Goal: Transaction & Acquisition: Purchase product/service

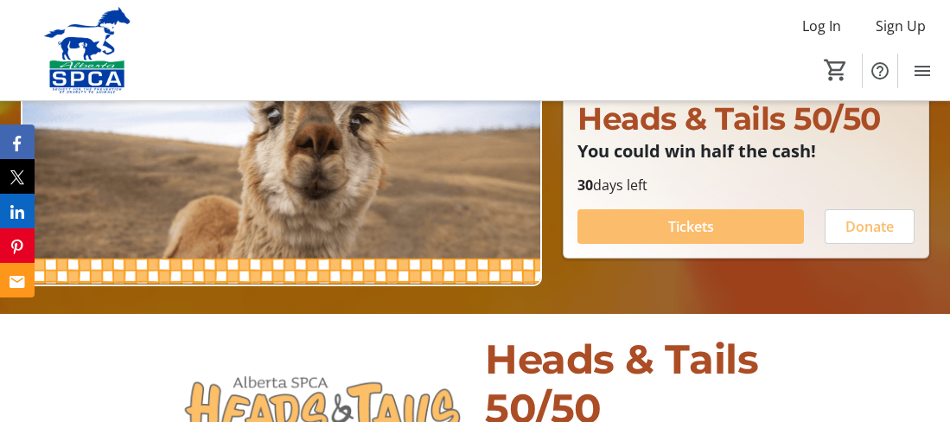
scroll to position [173, 0]
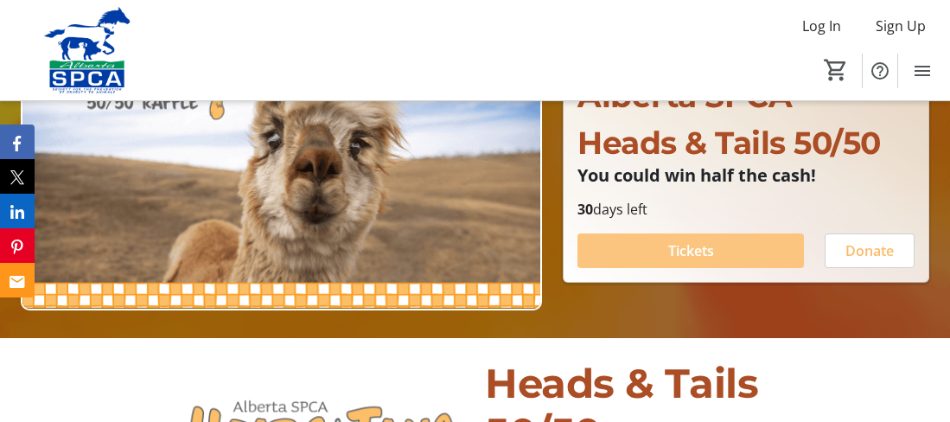
click at [700, 245] on span "Tickets" at bounding box center [691, 250] width 46 height 21
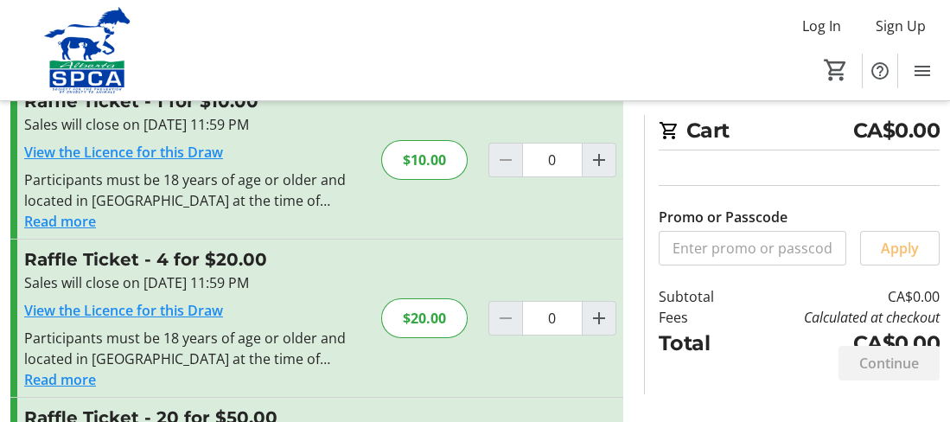
scroll to position [86, 0]
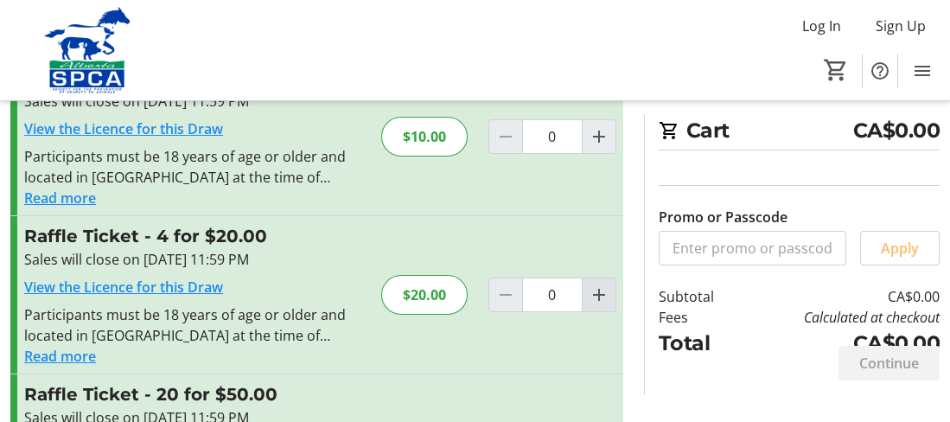
click at [599, 290] on mat-icon "Increment by one" at bounding box center [599, 294] width 21 height 21
type input "1"
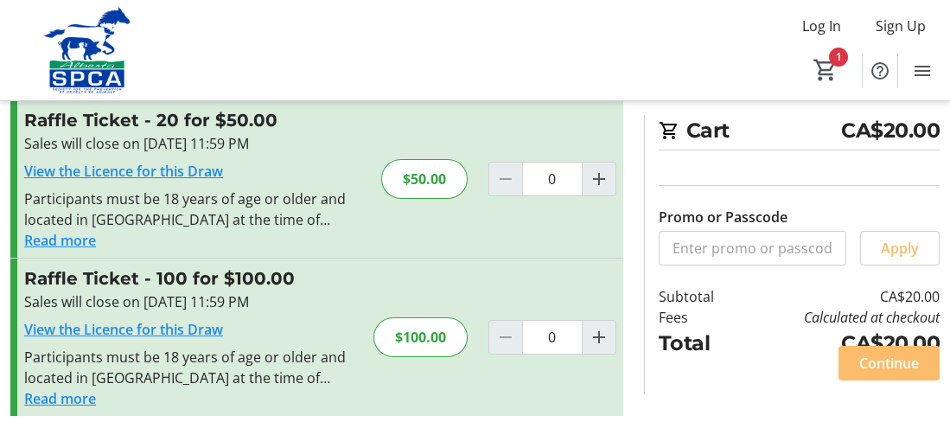
scroll to position [372, 0]
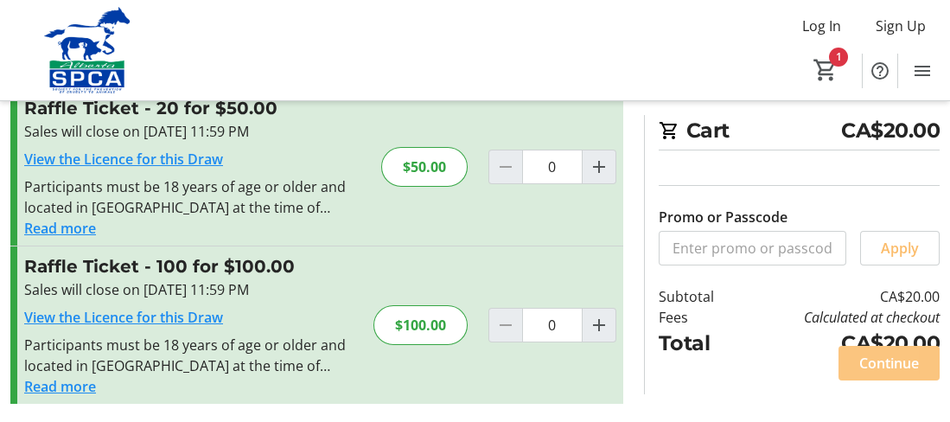
click at [888, 360] on span "Continue" at bounding box center [889, 363] width 60 height 21
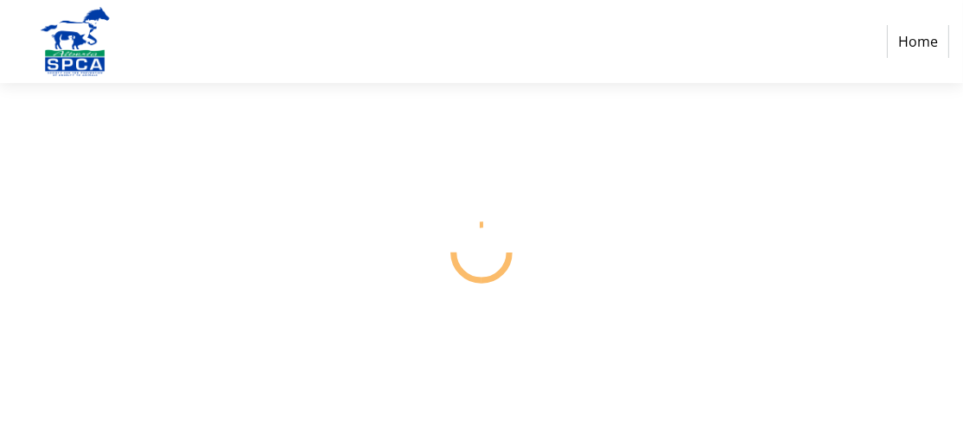
select select "CA"
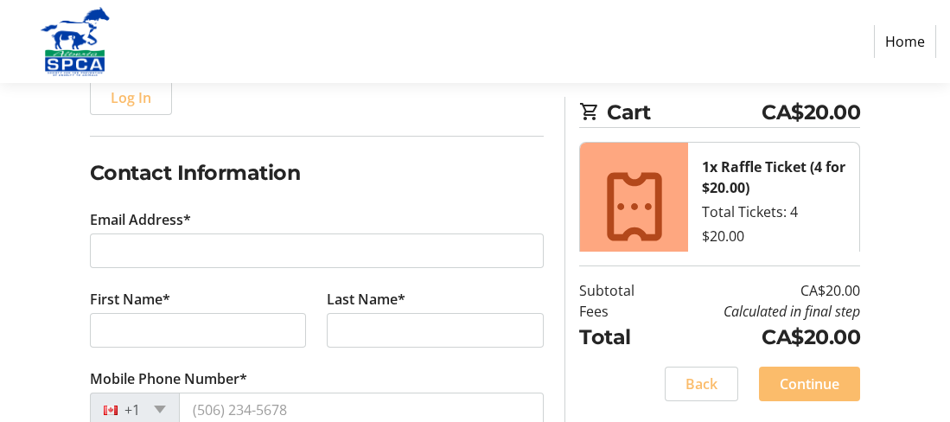
scroll to position [259, 0]
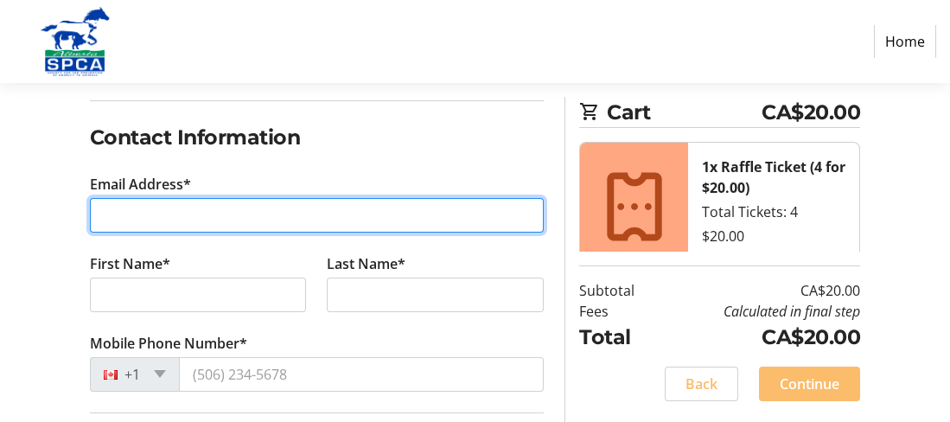
click at [140, 213] on input "Email Address*" at bounding box center [317, 215] width 455 height 35
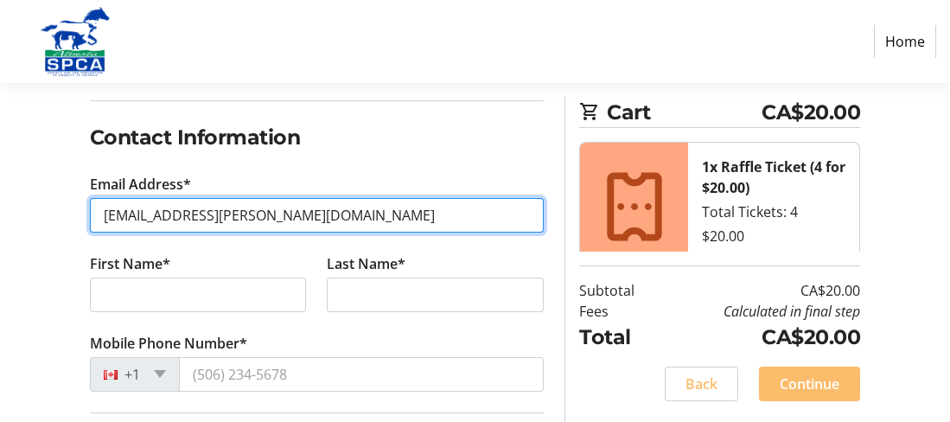
type input "[EMAIL_ADDRESS][PERSON_NAME][DOMAIN_NAME]"
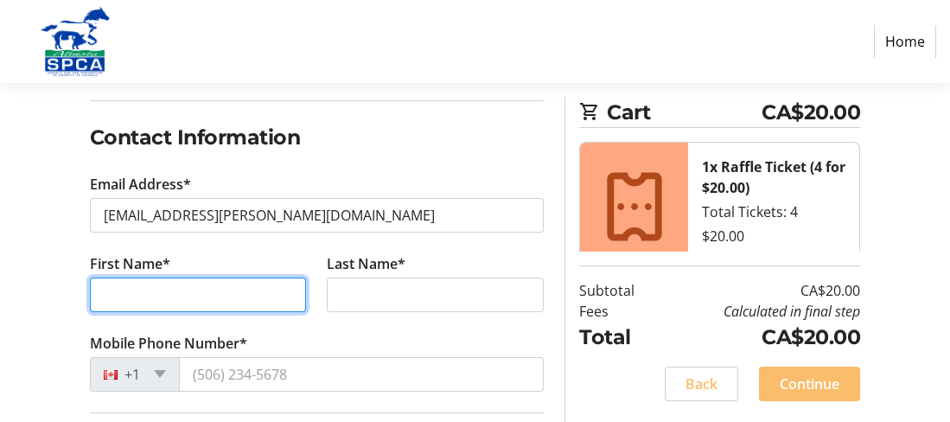
click at [148, 293] on input "First Name*" at bounding box center [198, 295] width 217 height 35
type input "[PERSON_NAME]"
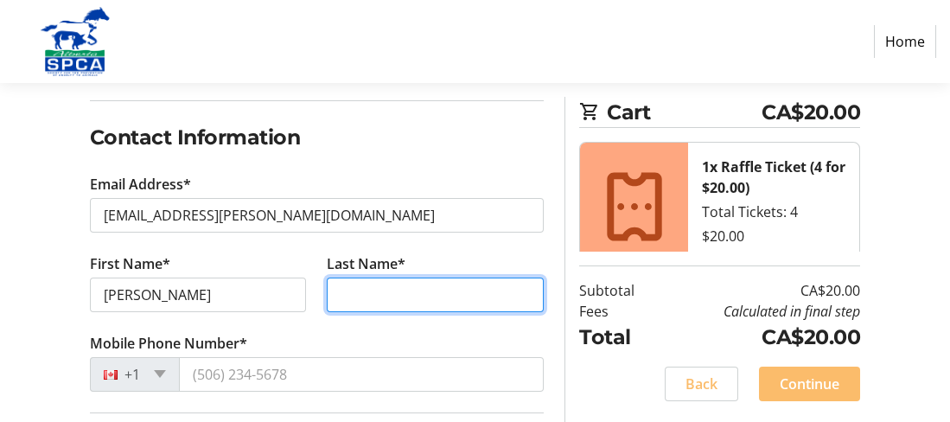
type input "[PERSON_NAME]"
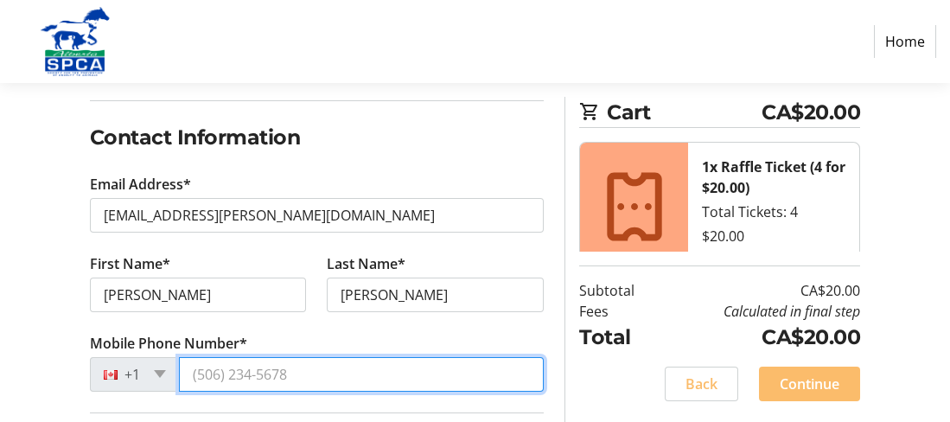
type input "[PHONE_NUMBER]"
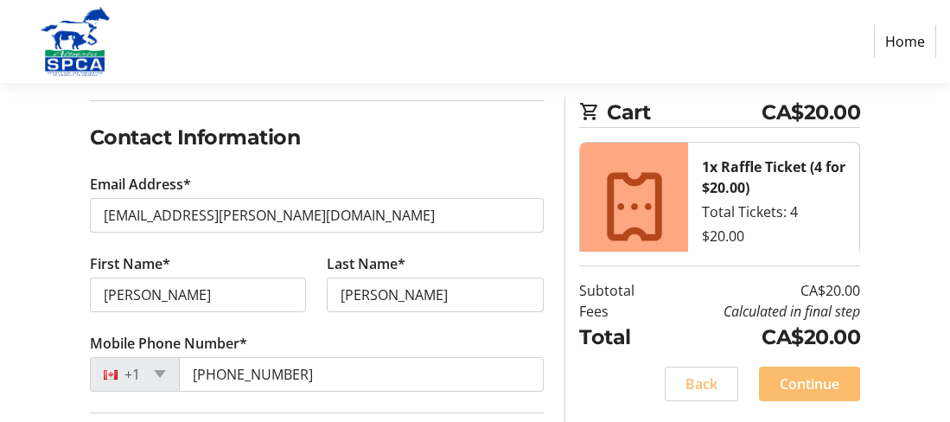
type input "[STREET_ADDRESS]"
type input "[GEOGRAPHIC_DATA]"
select select "AB"
type input "T8A 1S7"
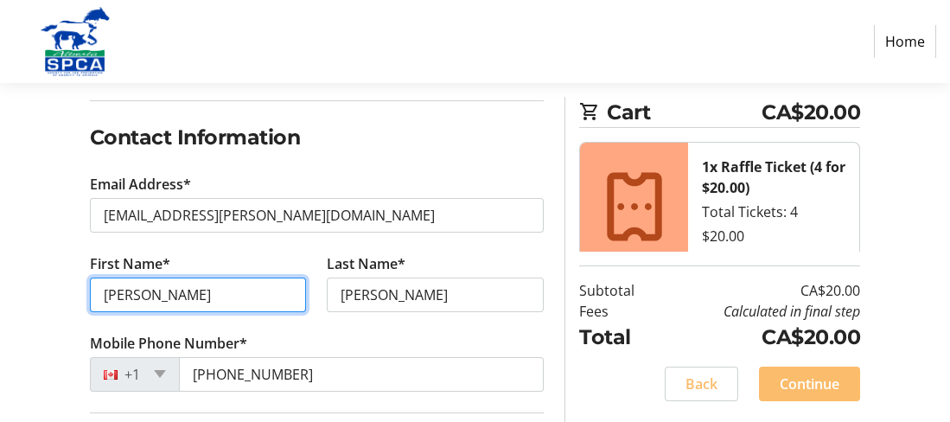
click at [129, 293] on input "[PERSON_NAME]" at bounding box center [198, 295] width 217 height 35
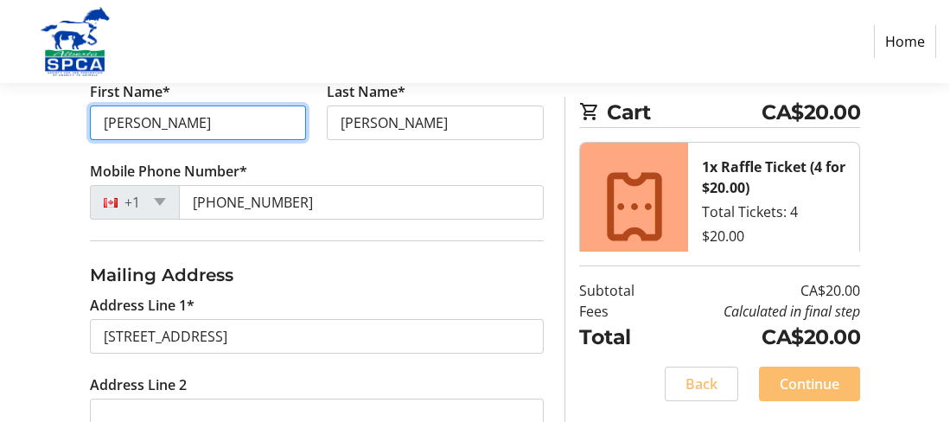
scroll to position [519, 0]
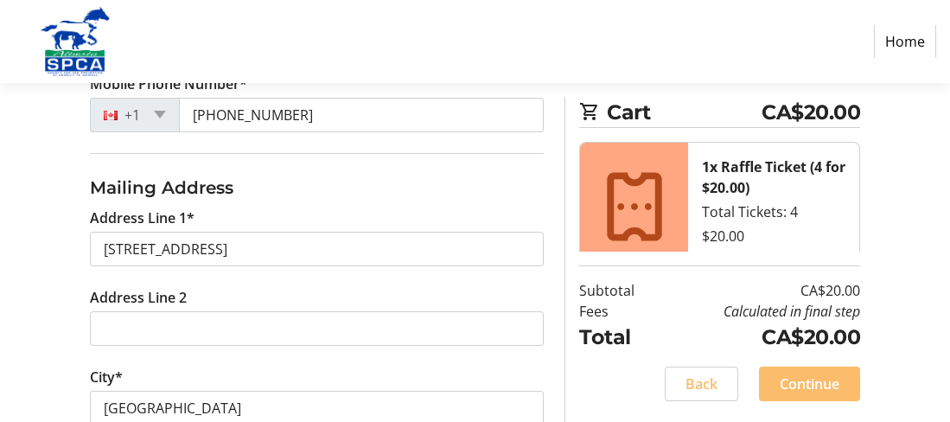
type input "[PERSON_NAME]"
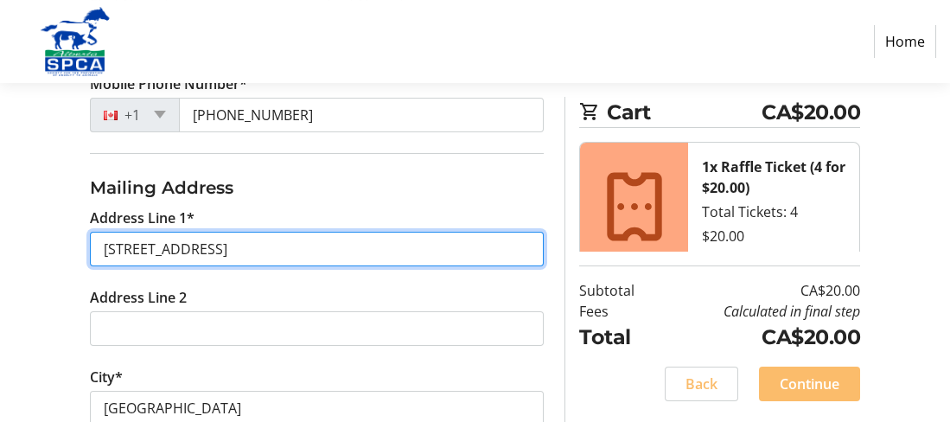
click at [120, 244] on input "[STREET_ADDRESS]" at bounding box center [317, 249] width 455 height 35
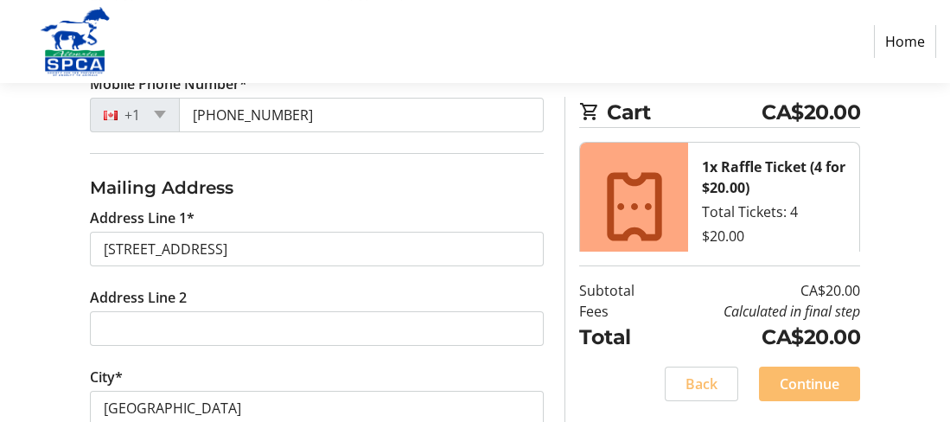
type input "[STREET_ADDRESS]"
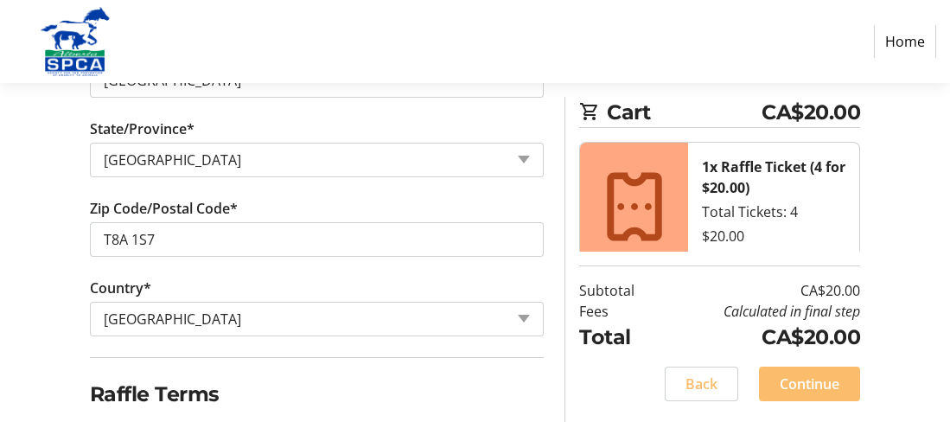
scroll to position [902, 0]
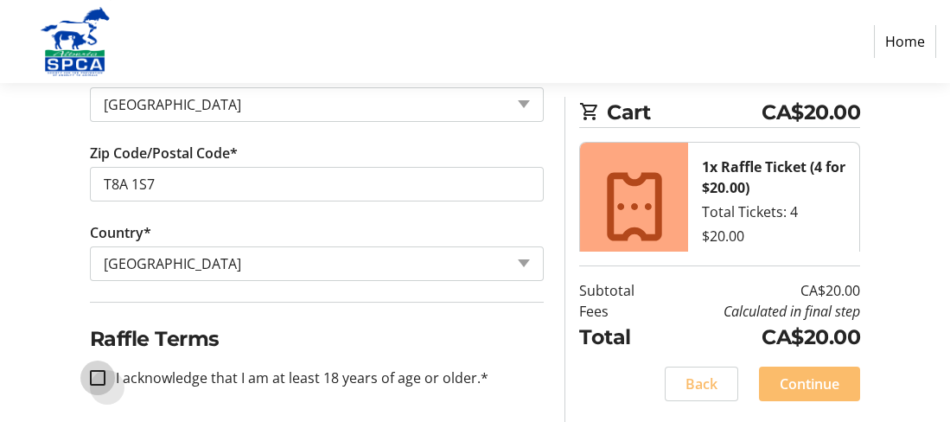
click at [97, 370] on input "I acknowledge that I am at least 18 years of age or older.*" at bounding box center [98, 378] width 16 height 16
checkbox input "true"
click at [811, 385] on span "Continue" at bounding box center [810, 383] width 60 height 21
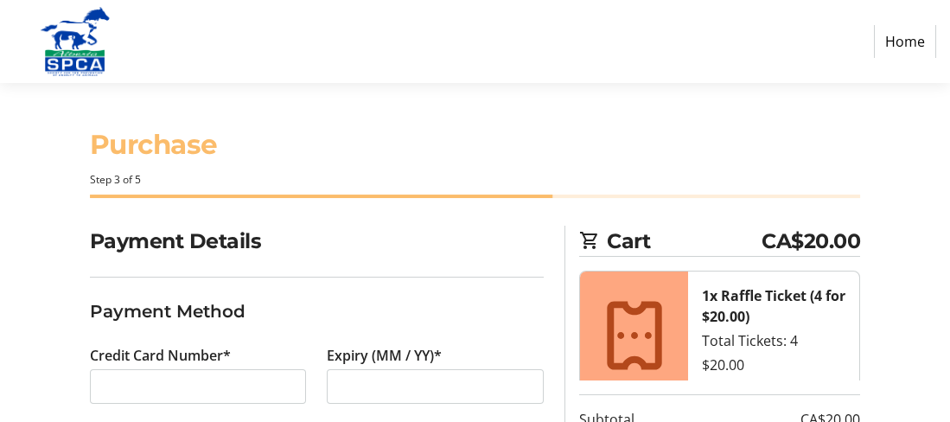
scroll to position [180, 0]
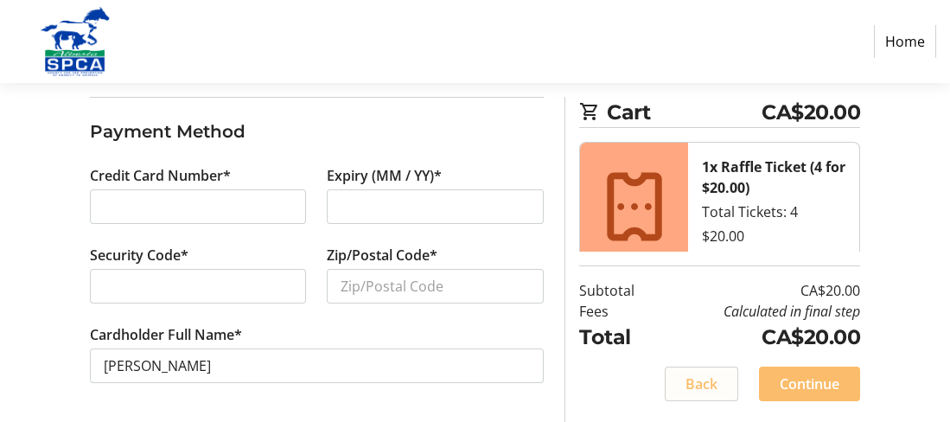
click at [689, 386] on span "Back" at bounding box center [702, 383] width 32 height 21
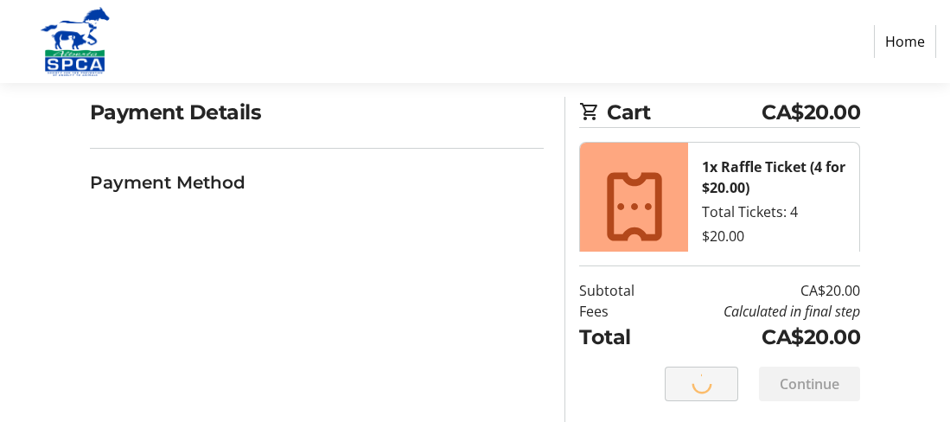
select select "AB"
select select "CA"
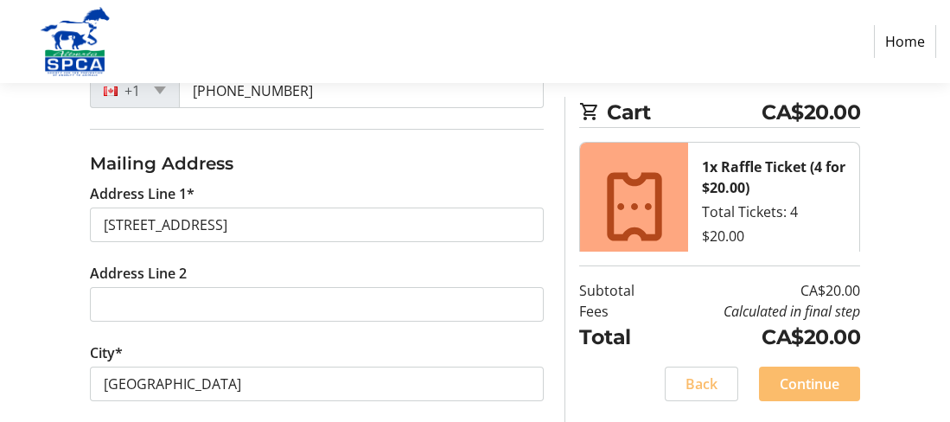
scroll to position [692, 0]
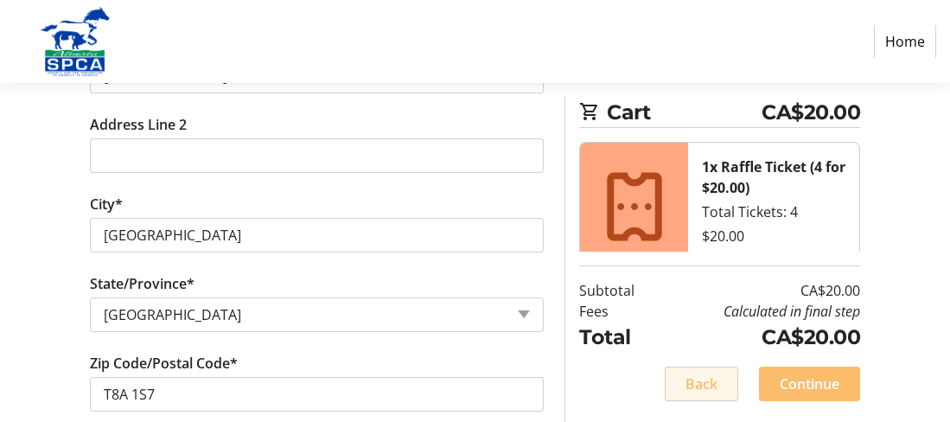
click at [708, 387] on span "Back" at bounding box center [702, 383] width 32 height 21
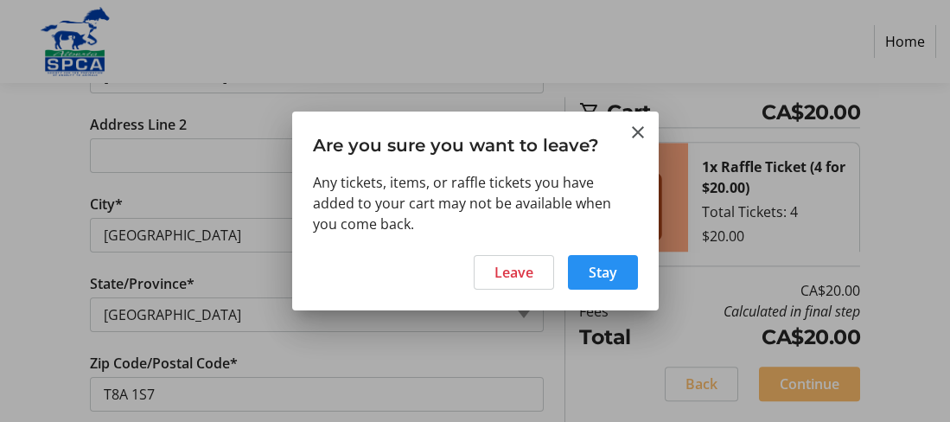
click at [603, 271] on span "Stay" at bounding box center [603, 272] width 29 height 21
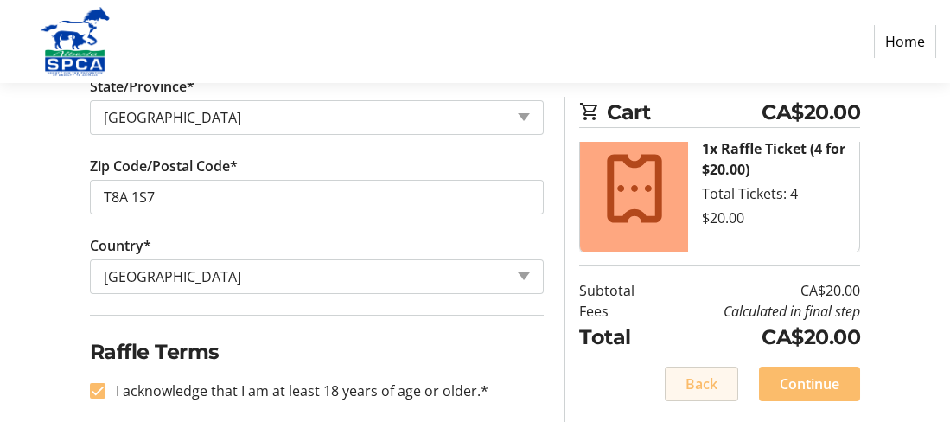
scroll to position [902, 0]
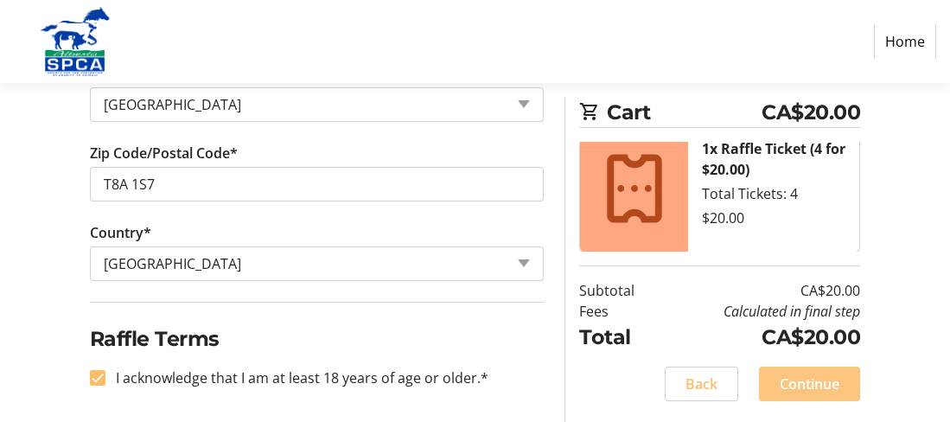
click at [795, 378] on span "Continue" at bounding box center [810, 383] width 60 height 21
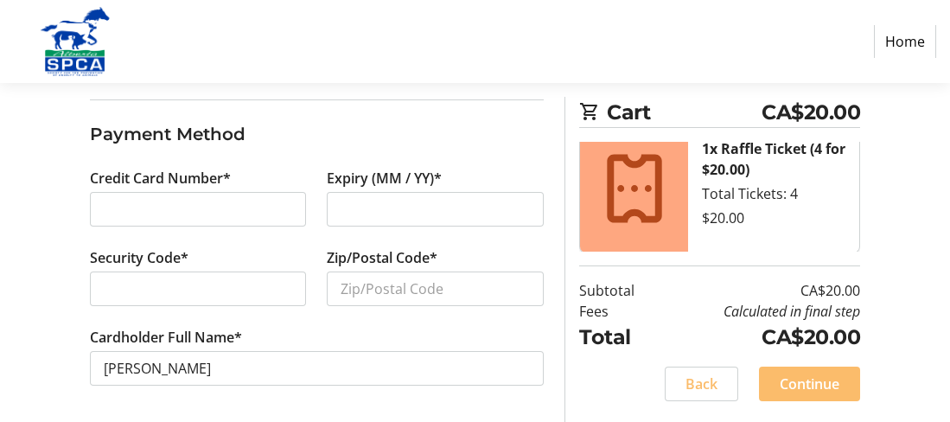
scroll to position [180, 0]
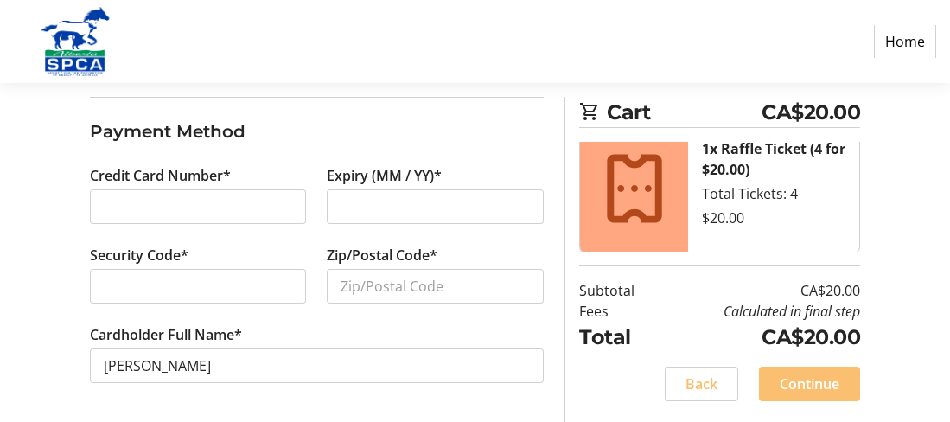
click at [795, 379] on span "Continue" at bounding box center [810, 383] width 60 height 21
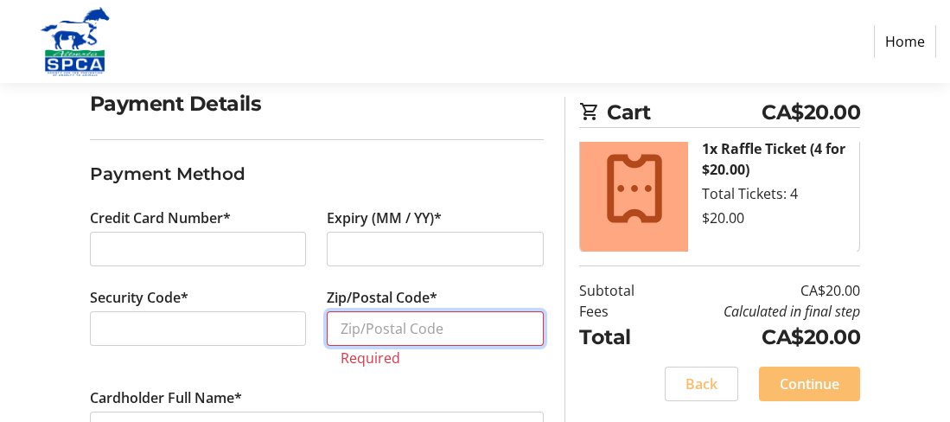
scroll to position [201, 0]
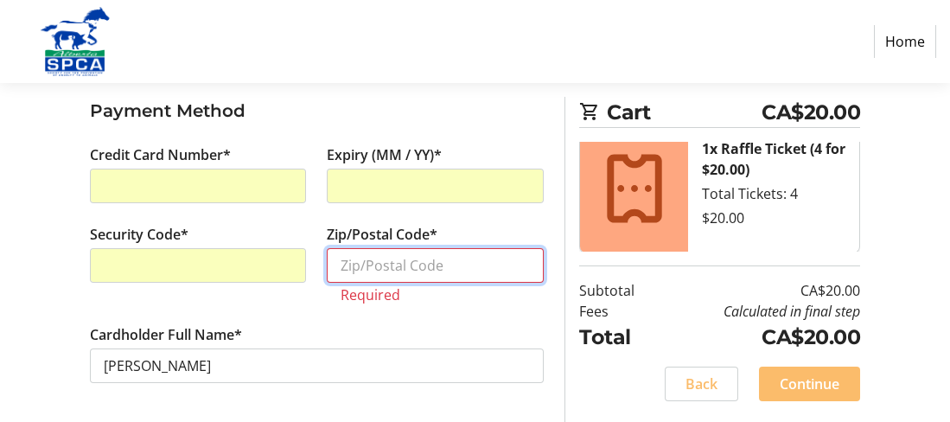
click at [351, 266] on input "Zip/Postal Code*" at bounding box center [435, 265] width 217 height 35
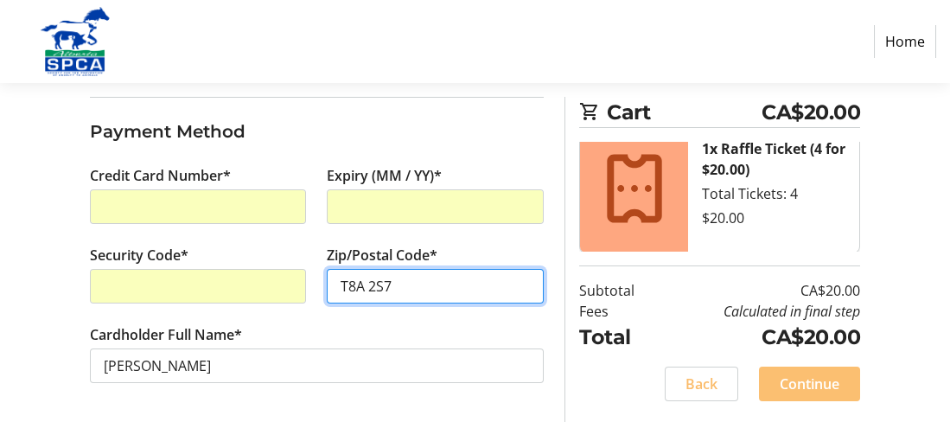
type input "T8A 2S7"
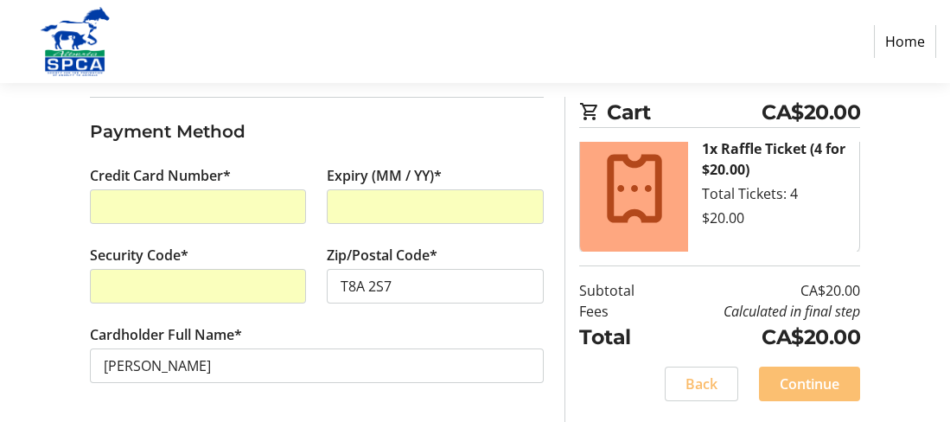
click at [806, 381] on span "Continue" at bounding box center [810, 383] width 60 height 21
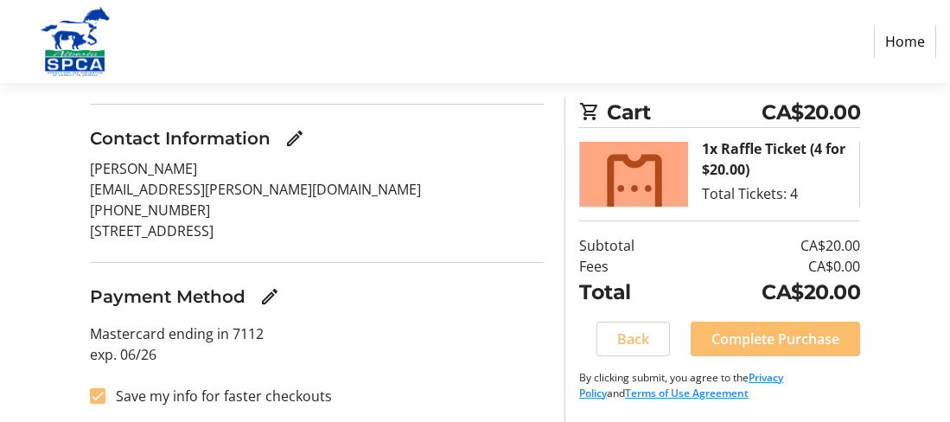
scroll to position [177, 0]
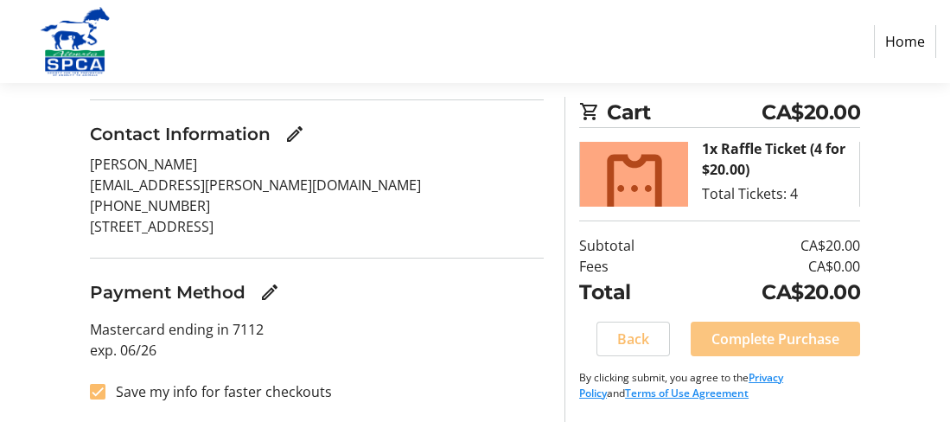
click at [751, 337] on span "Complete Purchase" at bounding box center [775, 339] width 128 height 21
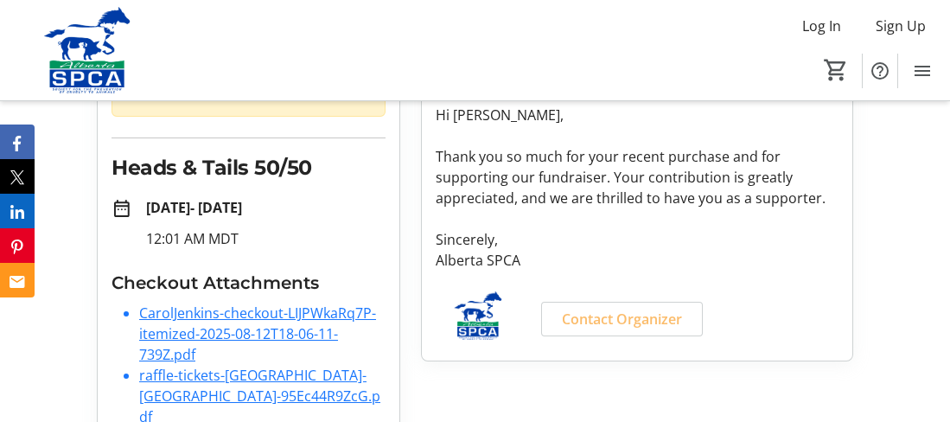
scroll to position [321, 0]
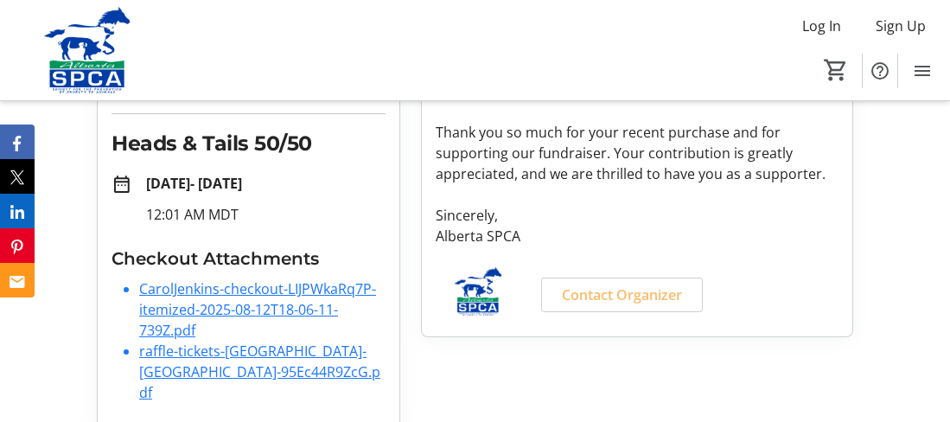
click at [242, 294] on link "CarolJenkins-checkout-LIJPWkaRq7P-itemized-2025-08-12T18-06-11-739Z.pdf" at bounding box center [257, 309] width 237 height 61
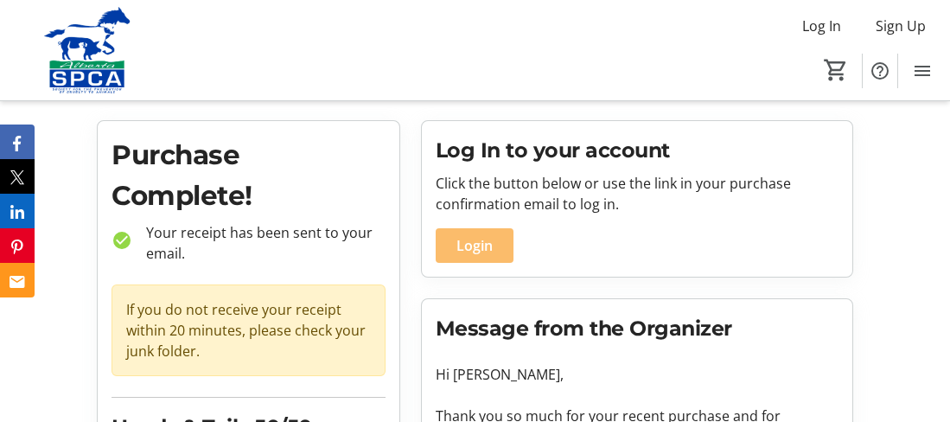
scroll to position [0, 0]
